Goal: Task Accomplishment & Management: Complete application form

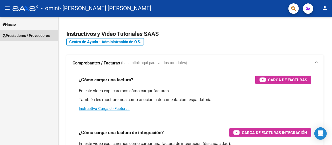
click at [43, 38] on span "Prestadores / Proveedores" at bounding box center [26, 36] width 47 height 6
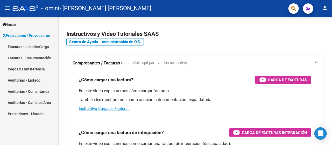
click at [39, 44] on link "Facturas - Listado/Carga" at bounding box center [29, 46] width 58 height 11
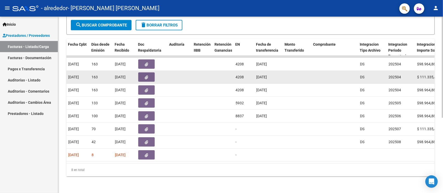
scroll to position [0, 270]
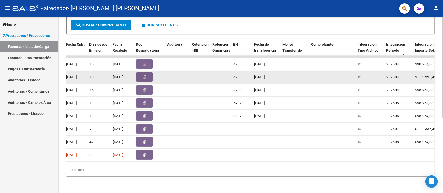
click at [332, 71] on datatable-body-cell "$ 111.335,49" at bounding box center [427, 77] width 29 height 13
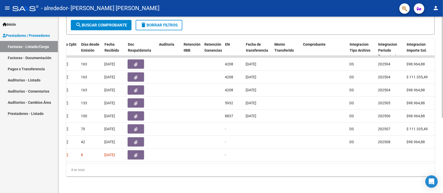
scroll to position [0, 277]
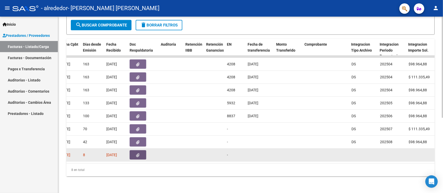
click at [139, 145] on icon "button" at bounding box center [137, 155] width 3 height 4
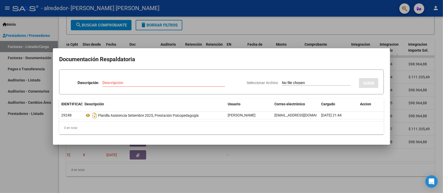
click at [332, 145] on div at bounding box center [221, 96] width 443 height 193
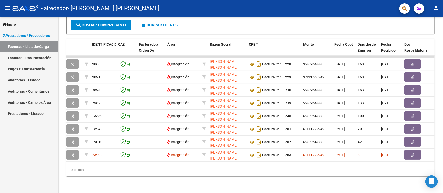
scroll to position [0, 0]
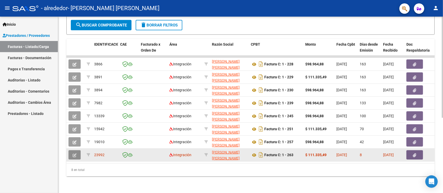
click at [70, 145] on button "button" at bounding box center [74, 154] width 12 height 9
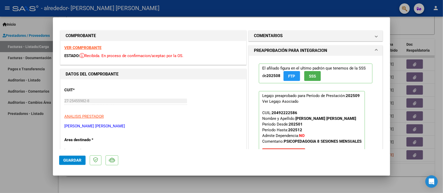
click at [332, 145] on div at bounding box center [221, 96] width 443 height 193
type input "$ 0,00"
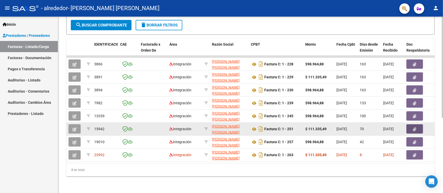
click at [332, 124] on button "button" at bounding box center [415, 128] width 17 height 9
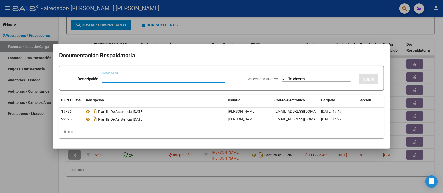
click at [332, 135] on div at bounding box center [221, 96] width 443 height 193
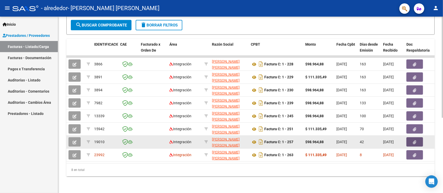
click at [332, 137] on button "button" at bounding box center [415, 141] width 17 height 9
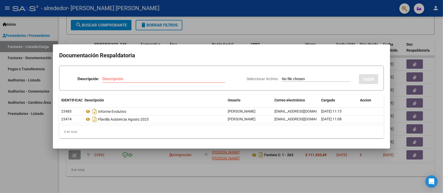
click at [332, 106] on div at bounding box center [221, 96] width 443 height 193
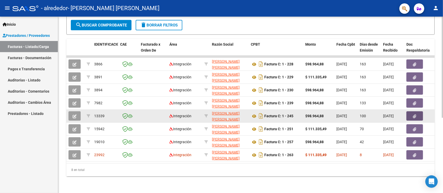
click at [332, 114] on icon "button" at bounding box center [414, 116] width 3 height 4
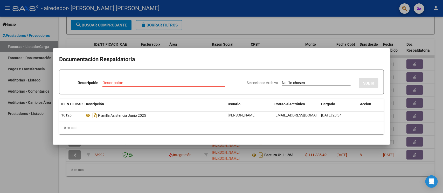
click at [332, 96] on div at bounding box center [221, 96] width 443 height 193
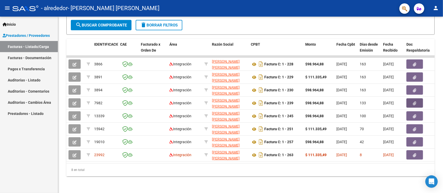
click at [332, 101] on icon "button" at bounding box center [414, 103] width 3 height 4
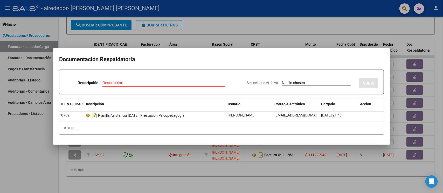
click at [332, 145] on div at bounding box center [221, 96] width 443 height 193
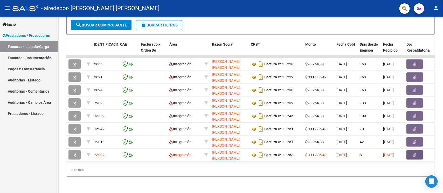
click at [332, 145] on icon "button" at bounding box center [414, 155] width 3 height 4
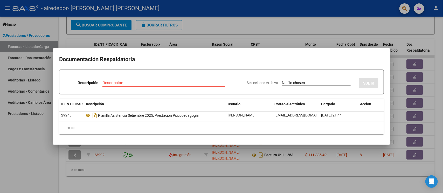
click at [332, 145] on div at bounding box center [221, 96] width 443 height 193
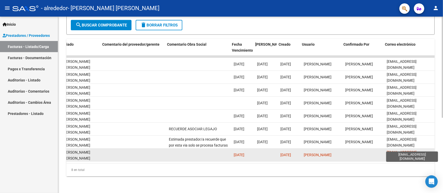
scroll to position [0, 725]
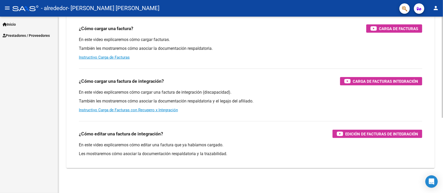
scroll to position [51, 0]
click at [37, 35] on span "Prestadores / Proveedores" at bounding box center [26, 36] width 47 height 6
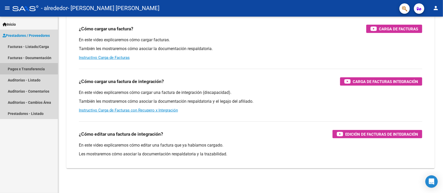
click at [33, 67] on link "Pagos x Transferencia" at bounding box center [29, 68] width 58 height 11
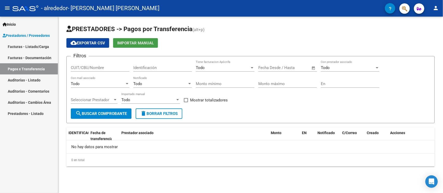
click at [141, 44] on span "Importar Manual" at bounding box center [135, 43] width 37 height 5
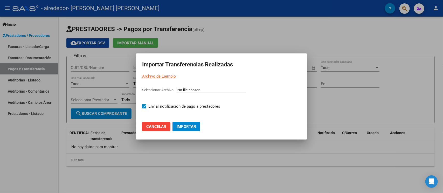
click at [184, 90] on input "Seleccionar Archivo" at bounding box center [211, 90] width 69 height 5
click at [332, 98] on div at bounding box center [221, 96] width 443 height 193
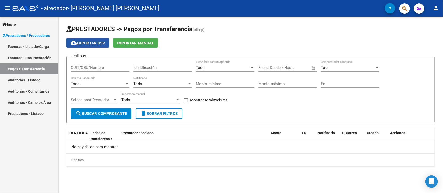
click at [98, 46] on button "cloud_download Exportar CSV" at bounding box center [87, 43] width 43 height 10
